Goal: Find specific page/section: Find specific page/section

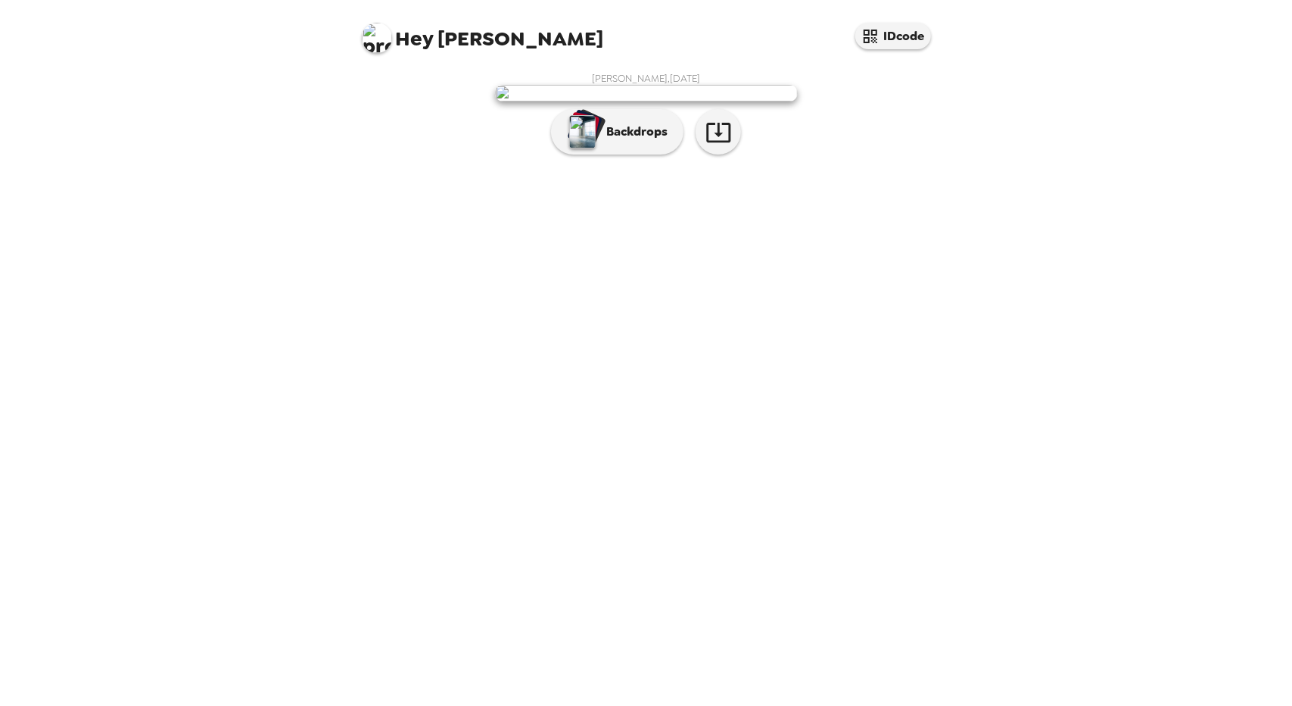
click at [387, 45] on img at bounding box center [377, 38] width 30 height 30
click at [890, 31] on div at bounding box center [646, 353] width 1292 height 706
click at [890, 31] on button "IDcode" at bounding box center [894, 36] width 76 height 26
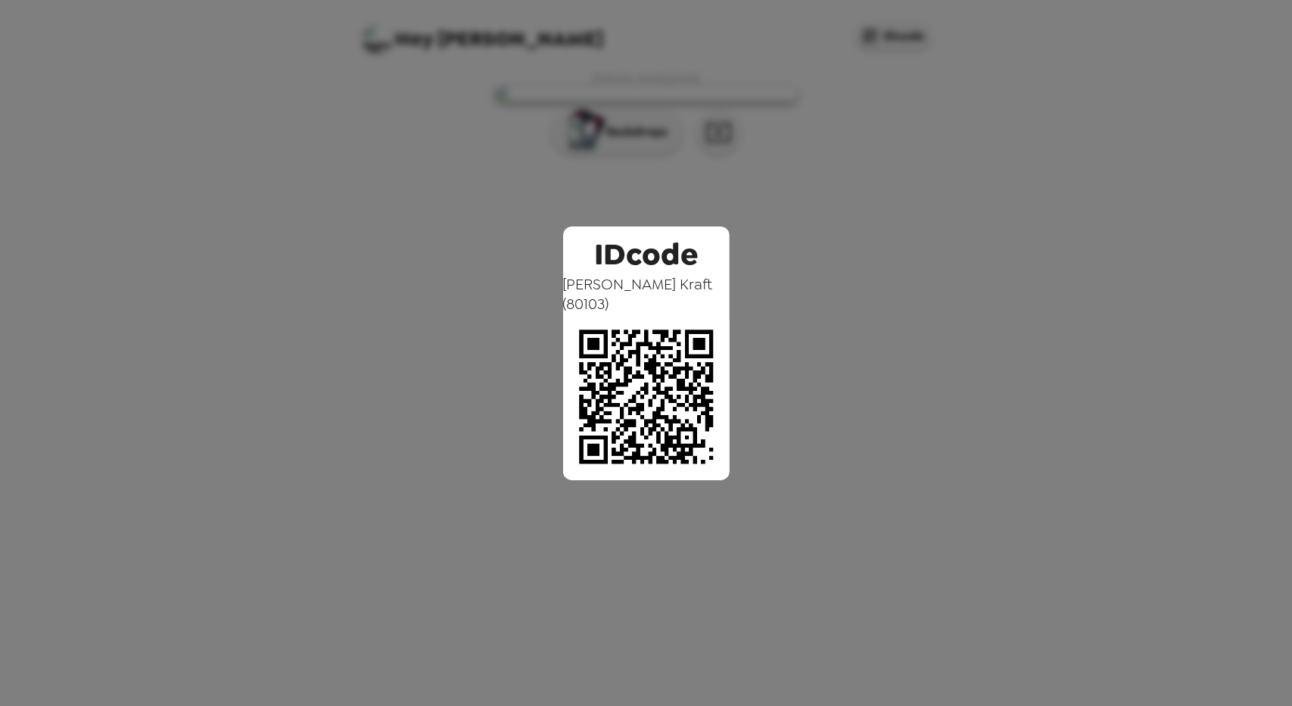
click at [890, 31] on div "IDcode [PERSON_NAME] ( 80103 )" at bounding box center [646, 353] width 1292 height 706
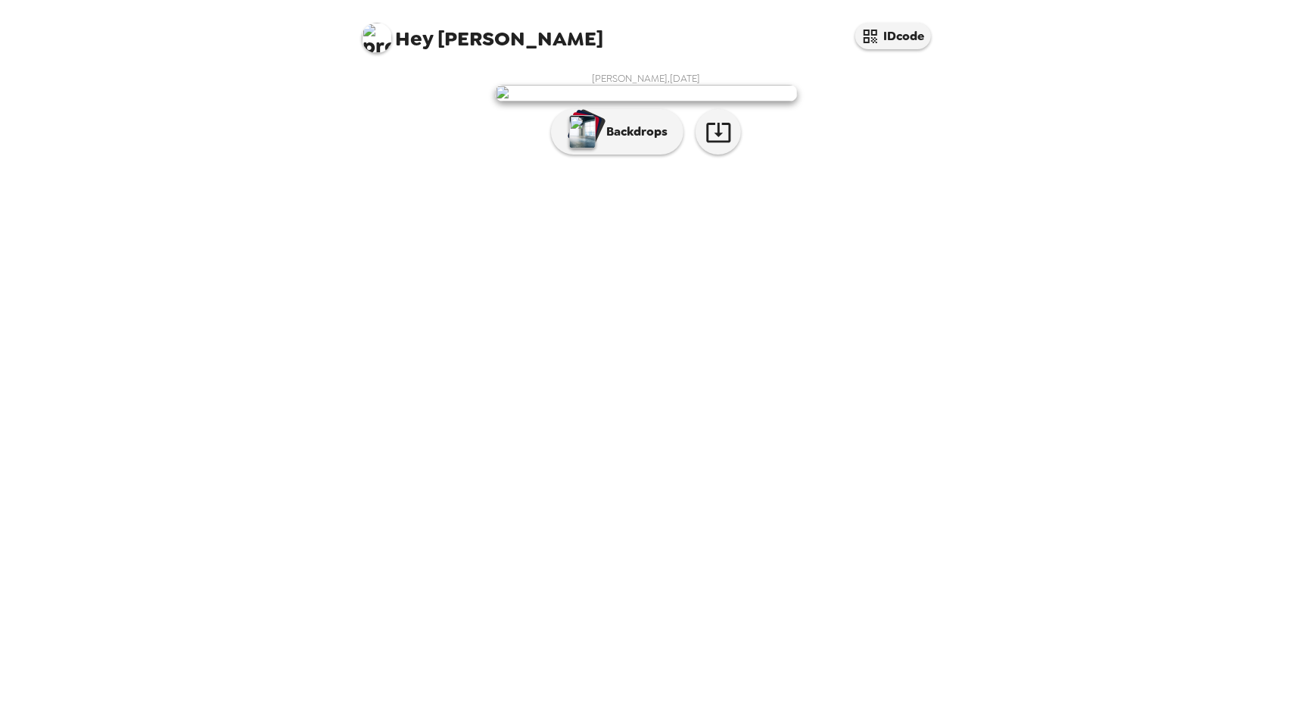
click at [616, 101] on img at bounding box center [646, 93] width 303 height 17
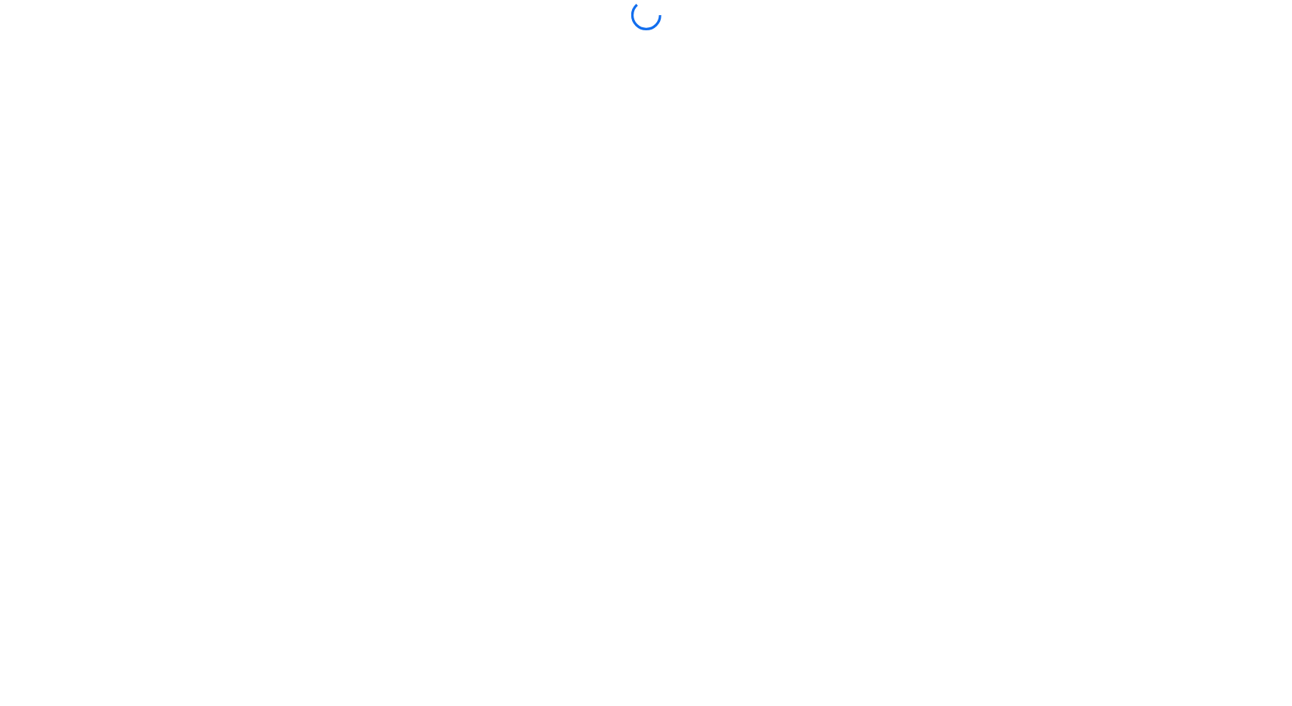
click at [616, 189] on body at bounding box center [646, 353] width 1292 height 706
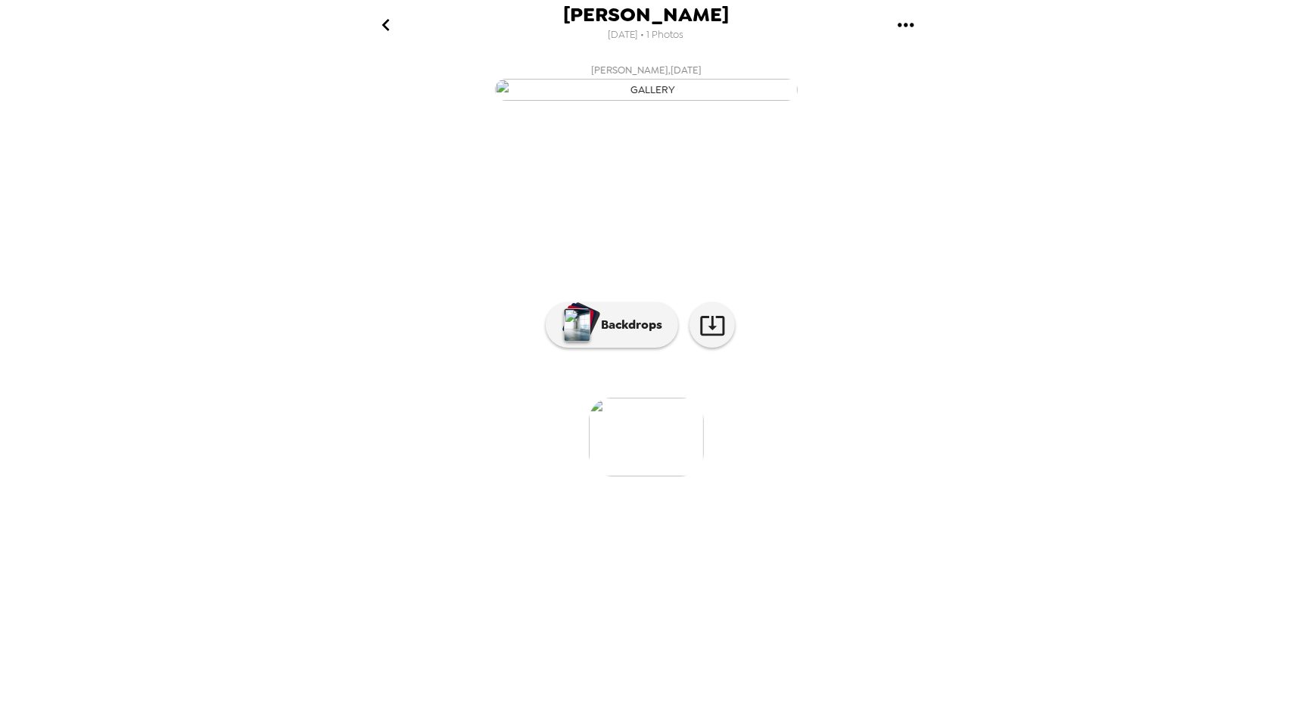
click at [651, 476] on img at bounding box center [646, 436] width 115 height 79
drag, startPoint x: 886, startPoint y: 625, endPoint x: 737, endPoint y: 628, distance: 149.2
click at [740, 476] on ul at bounding box center [647, 436] width 606 height 79
click at [913, 22] on icon "gallery menu" at bounding box center [906, 25] width 24 height 24
click at [762, 23] on div at bounding box center [646, 353] width 1292 height 706
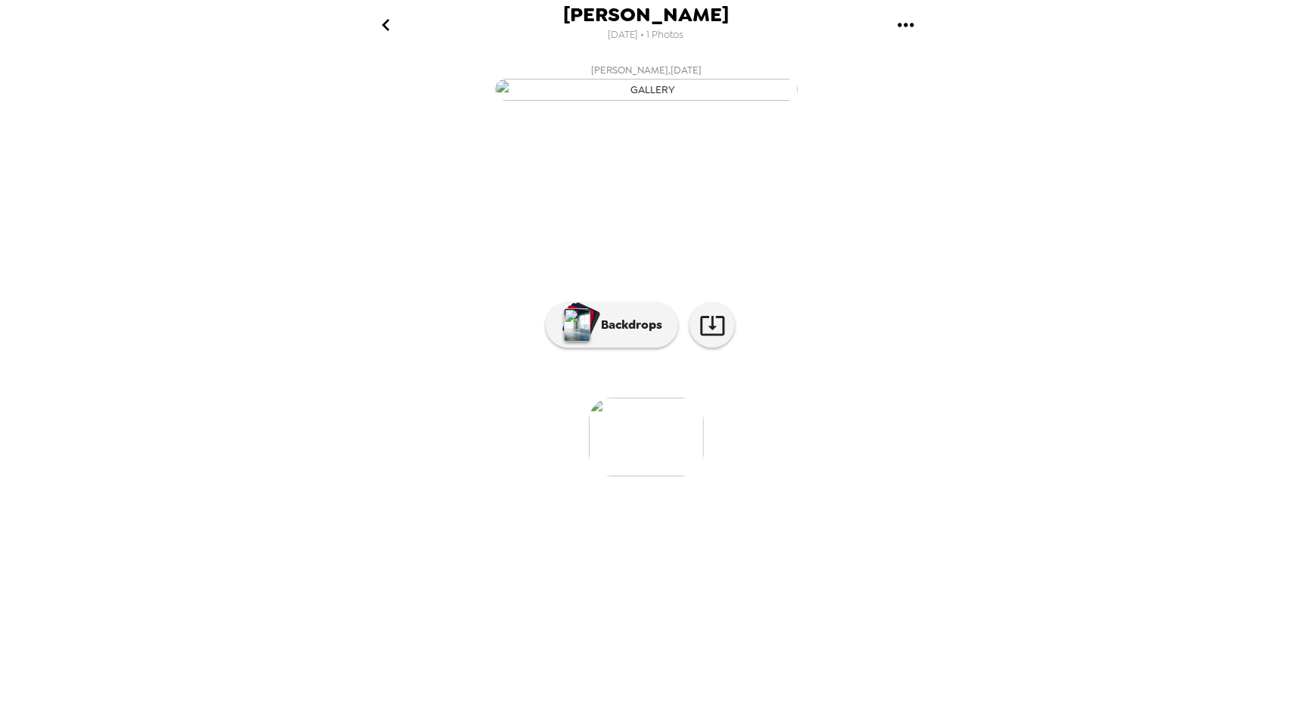
click at [637, 101] on img "button" at bounding box center [646, 90] width 303 height 22
click at [393, 29] on icon "go back" at bounding box center [386, 25] width 24 height 24
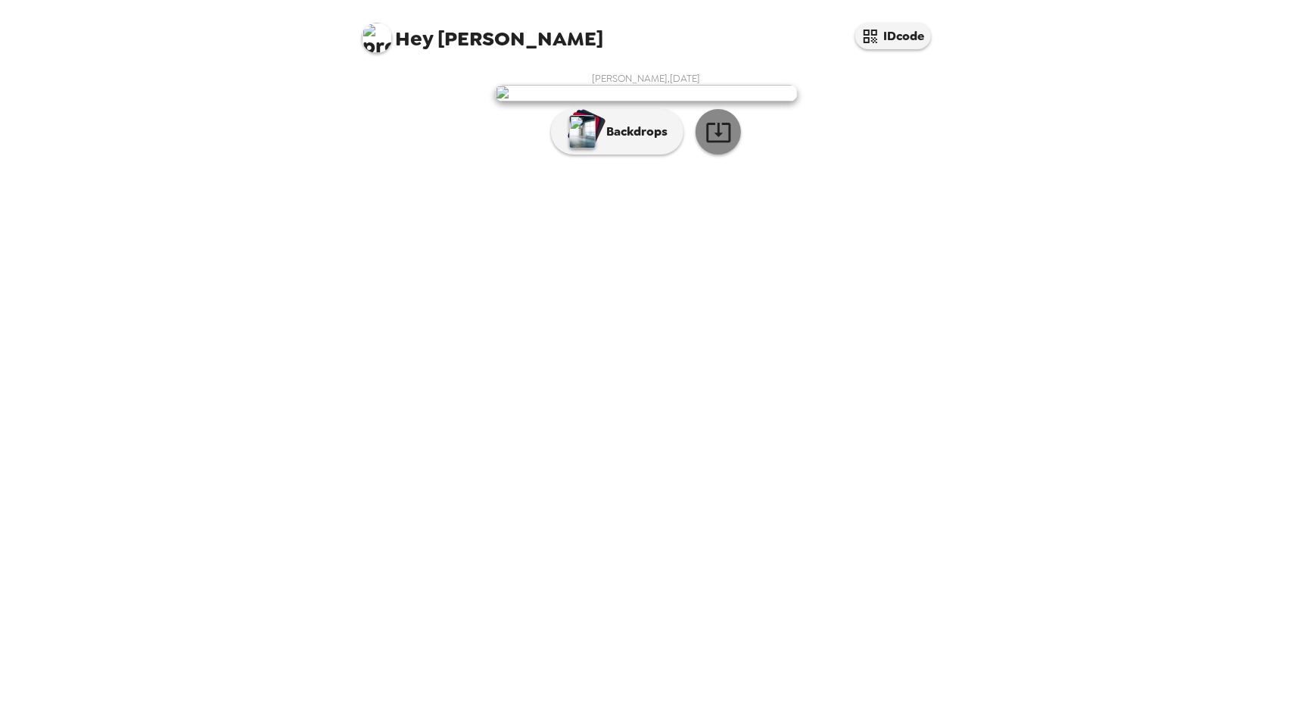
click at [728, 145] on icon "button" at bounding box center [719, 132] width 26 height 26
click at [1107, 213] on div "Hey [PERSON_NAME] IDcode [PERSON_NAME] , [DATE] Backdrops" at bounding box center [646, 353] width 1292 height 706
